Goal: Task Accomplishment & Management: Use online tool/utility

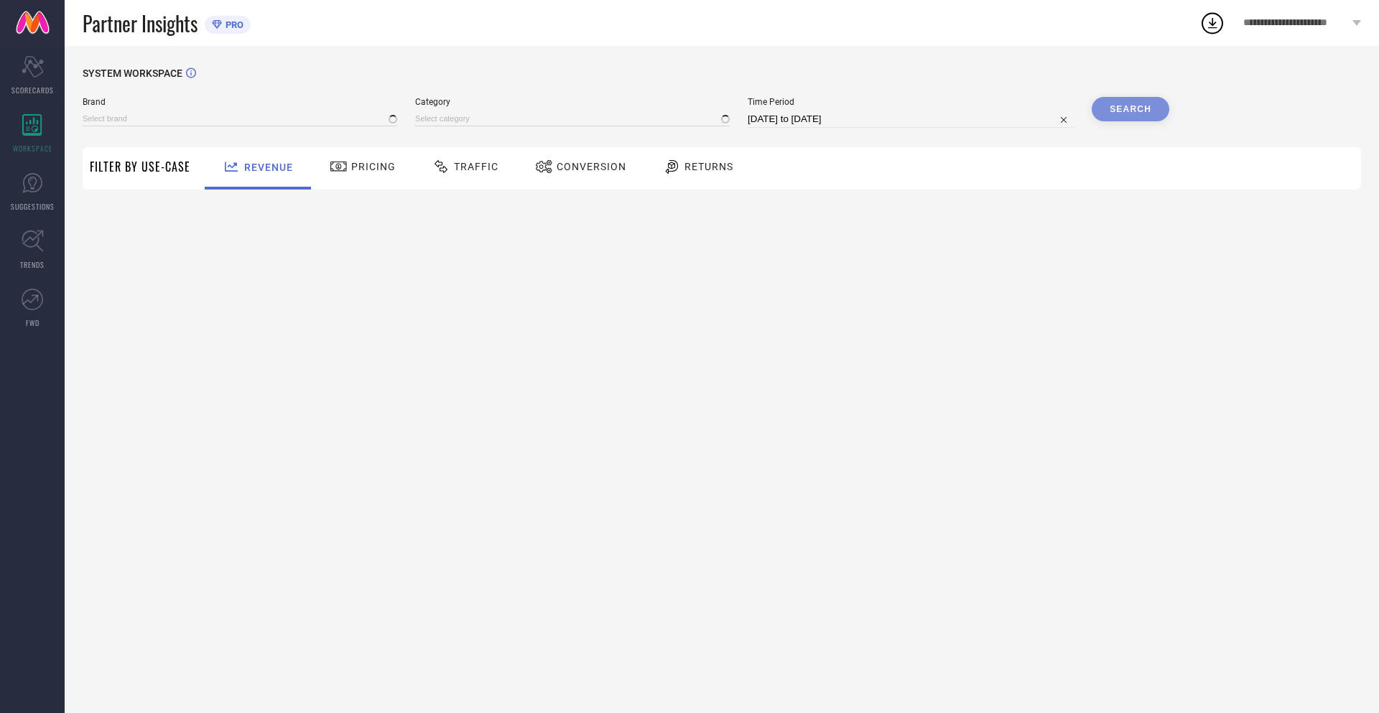
type input "NIKE"
type input "All"
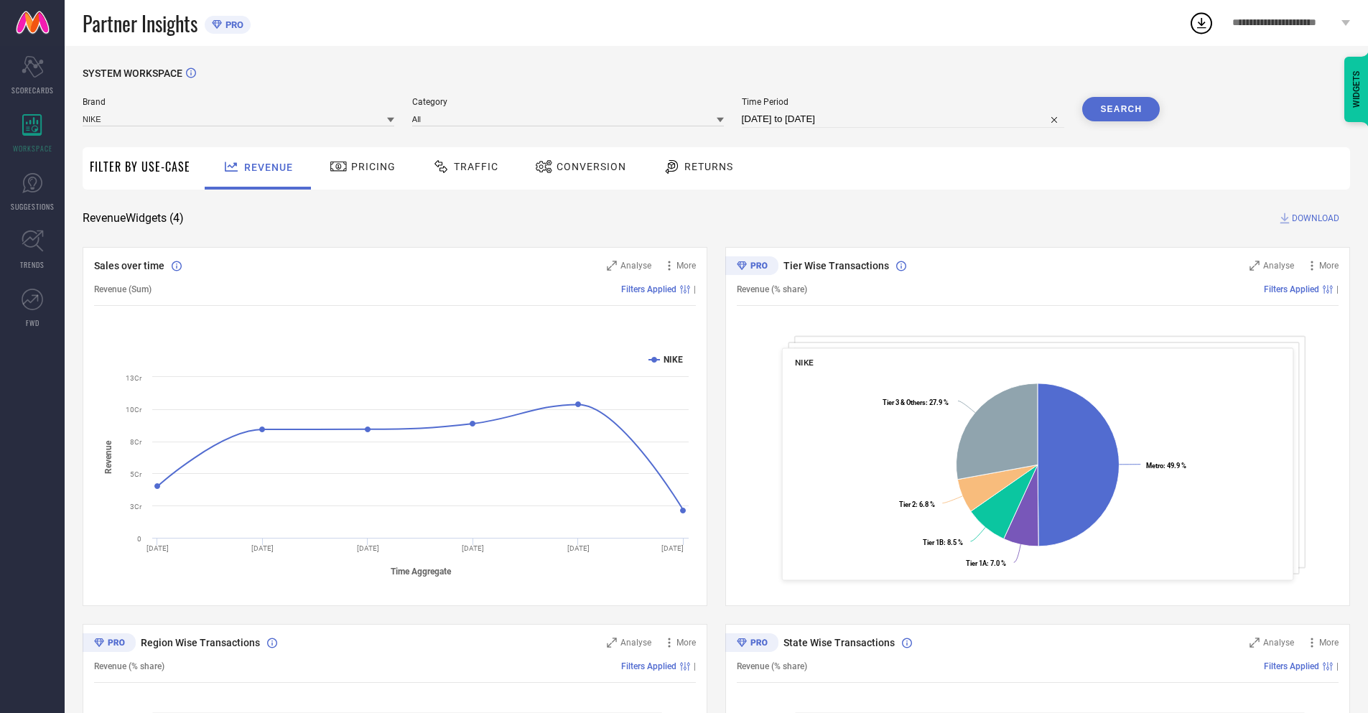
click at [576, 168] on span "Conversion" at bounding box center [592, 166] width 70 height 11
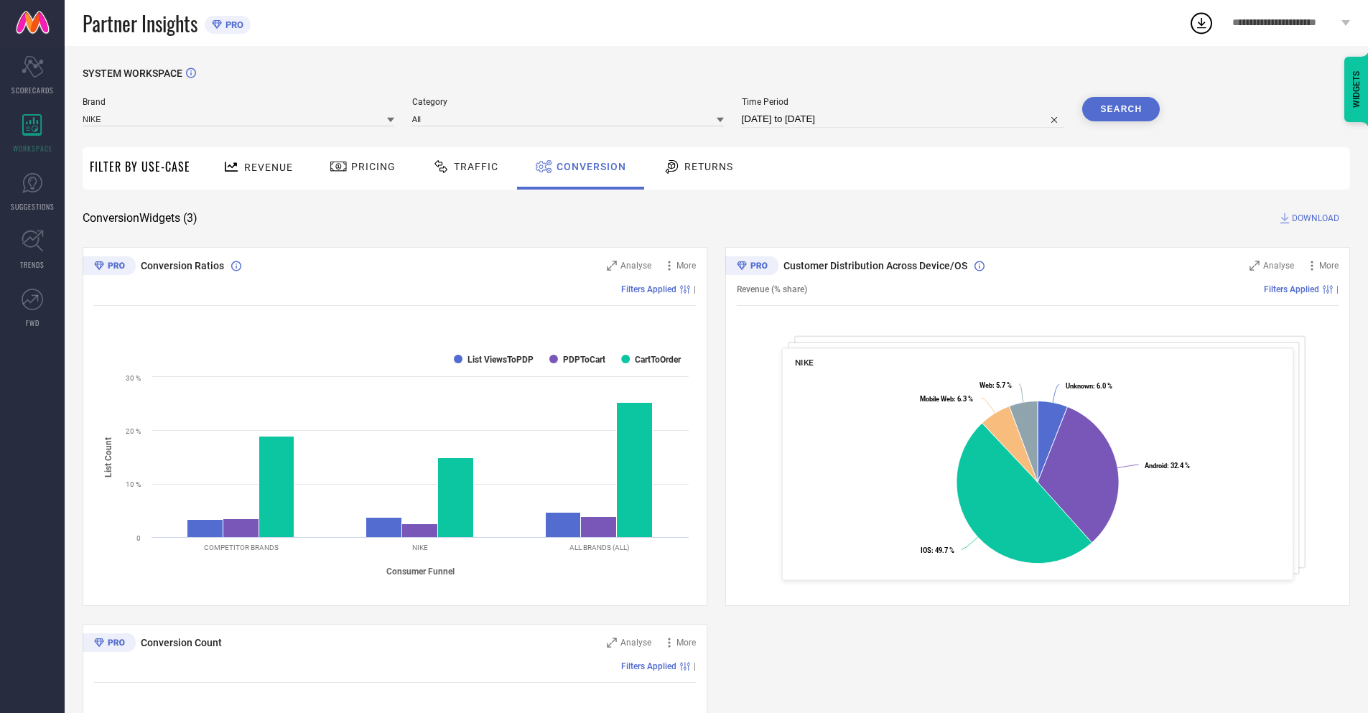
click at [902, 119] on input "[DATE] to [DATE]" at bounding box center [903, 119] width 323 height 17
select select "7"
select select "2025"
select select "8"
select select "2025"
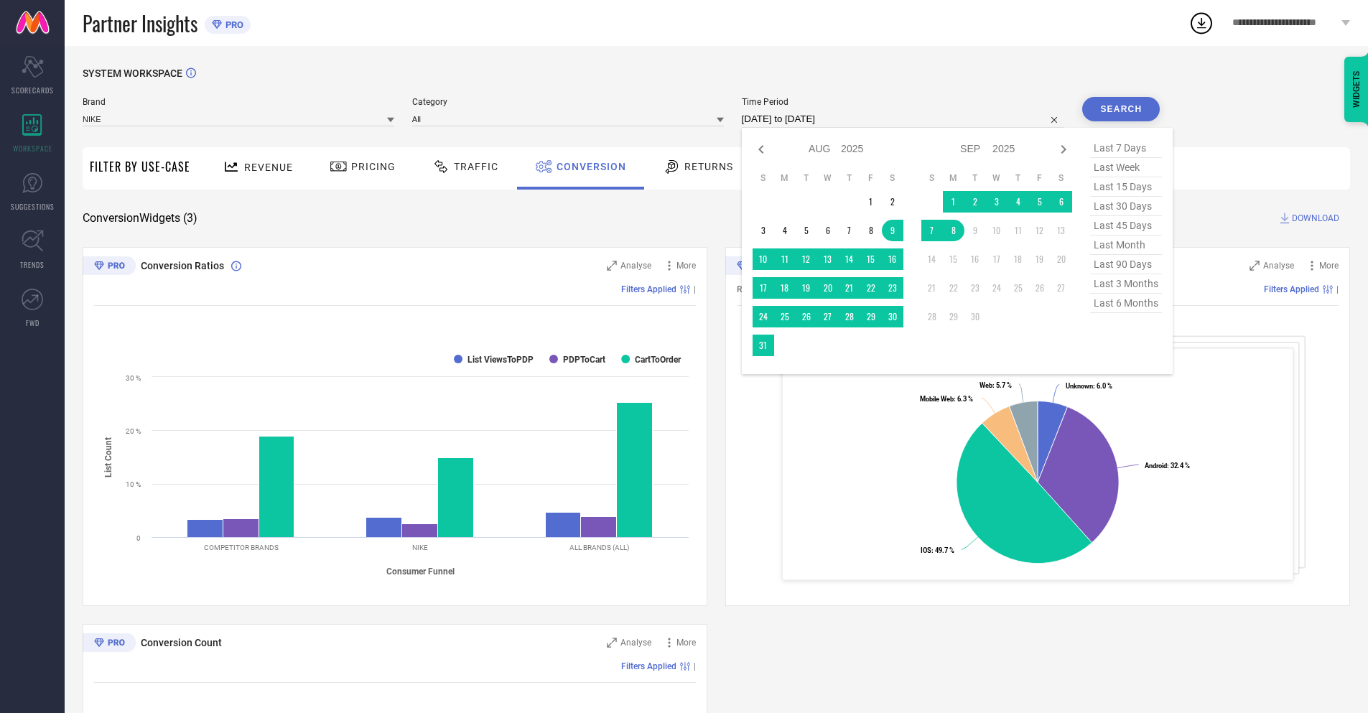
select select "8"
select select "2025"
select select "9"
select select "2025"
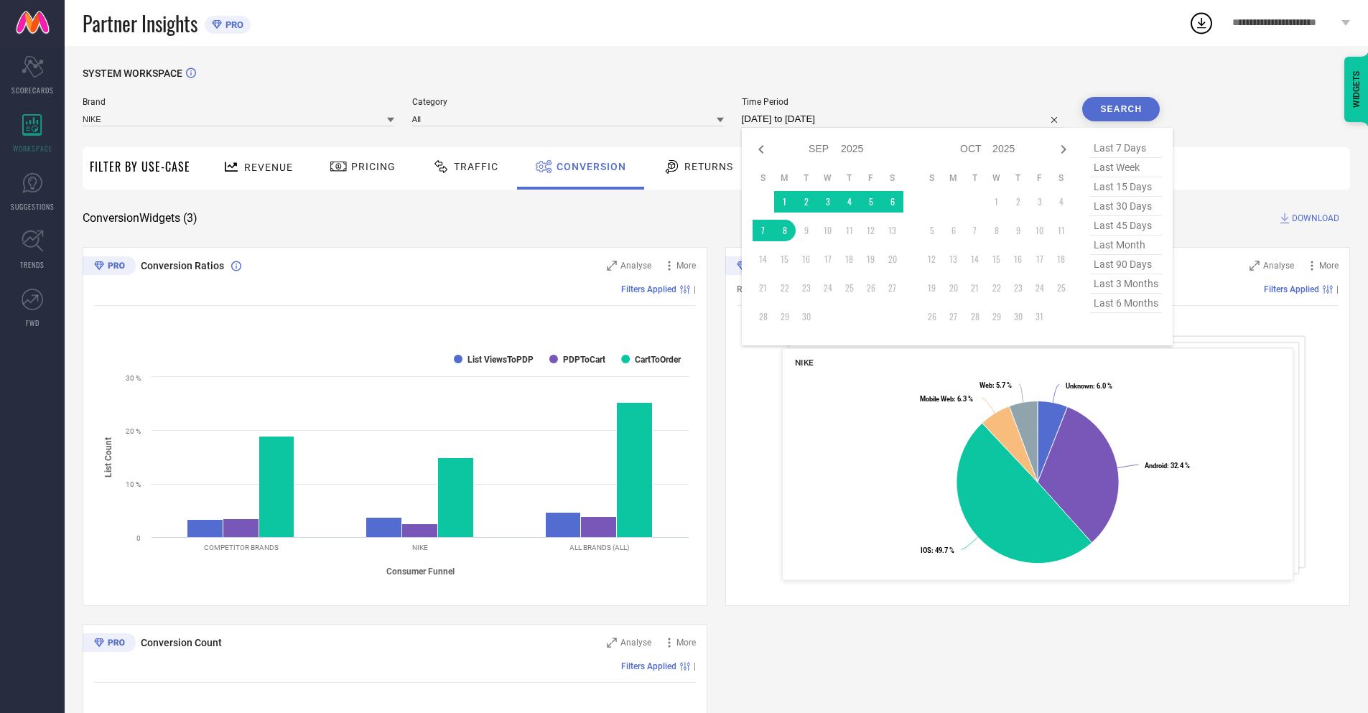
click at [782, 231] on td "8" at bounding box center [785, 231] width 22 height 22
type input "[DATE] to [DATE]"
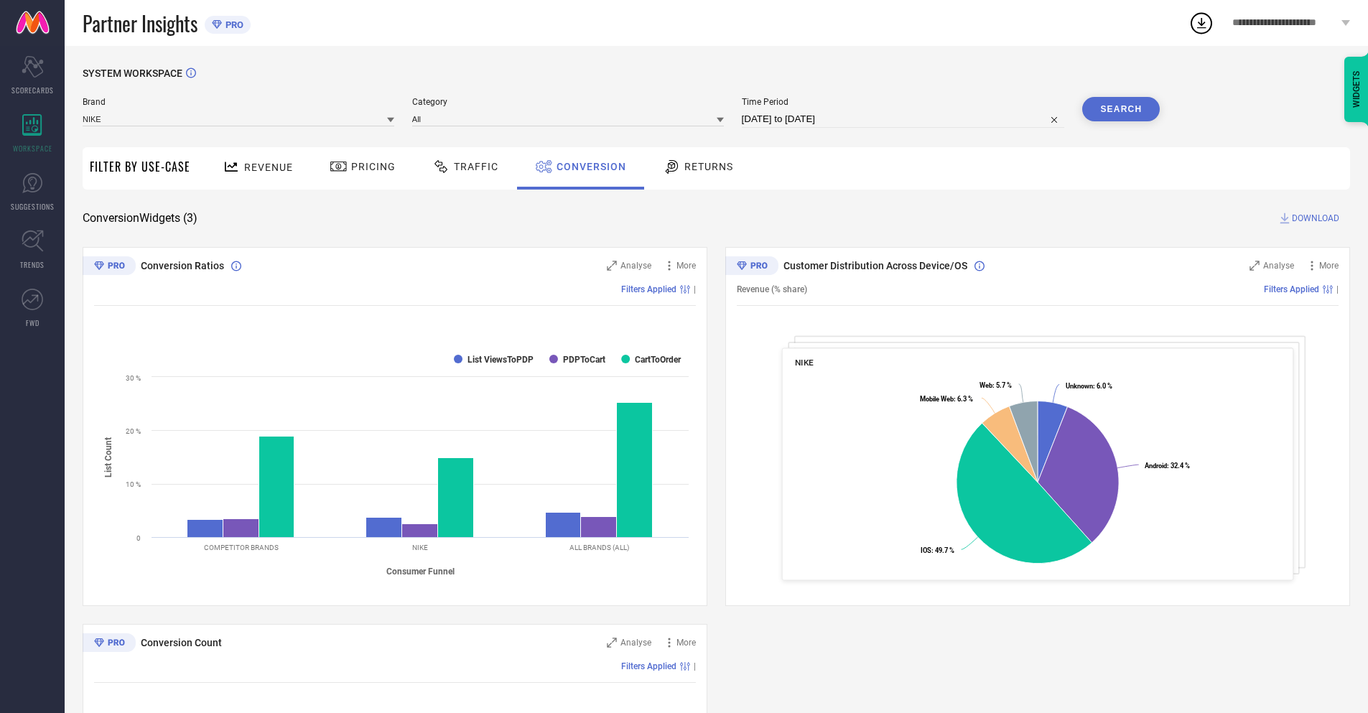
click at [1121, 109] on button "Search" at bounding box center [1122, 109] width 78 height 24
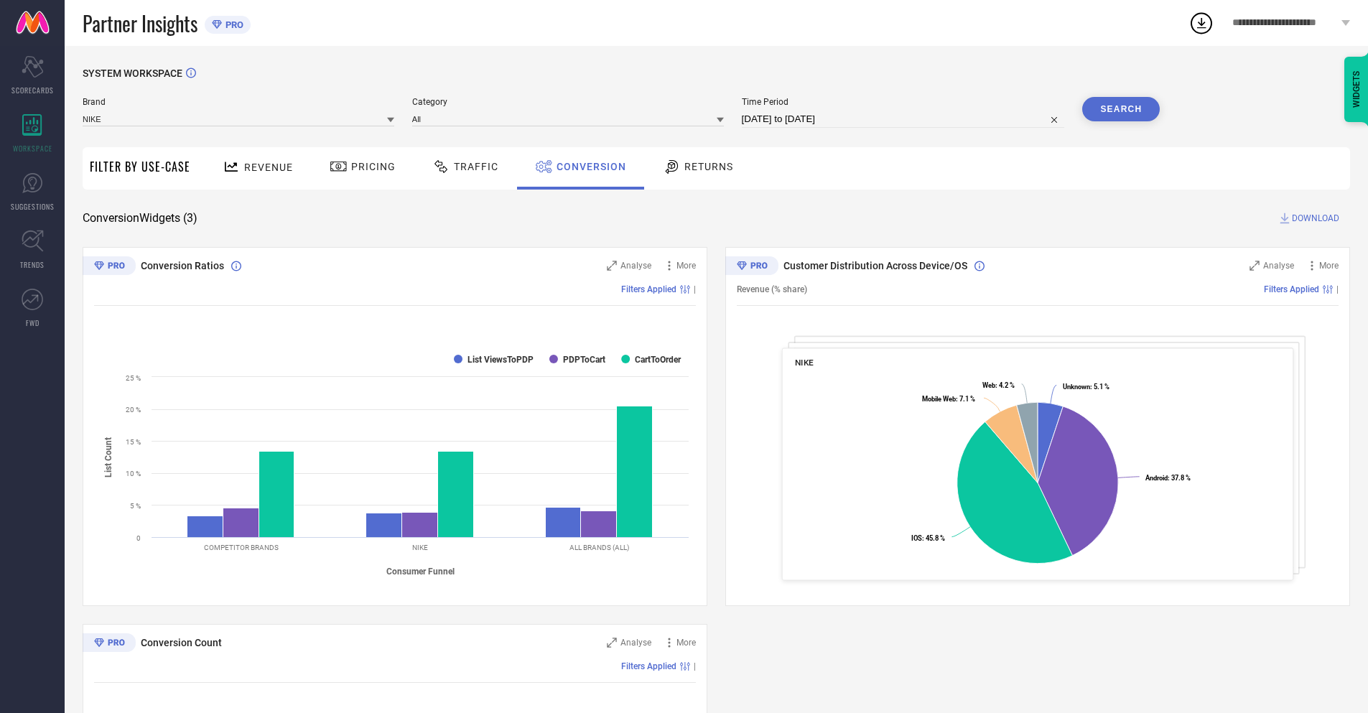
click at [1316, 218] on span "DOWNLOAD" at bounding box center [1315, 218] width 47 height 14
